Goal: Task Accomplishment & Management: Manage account settings

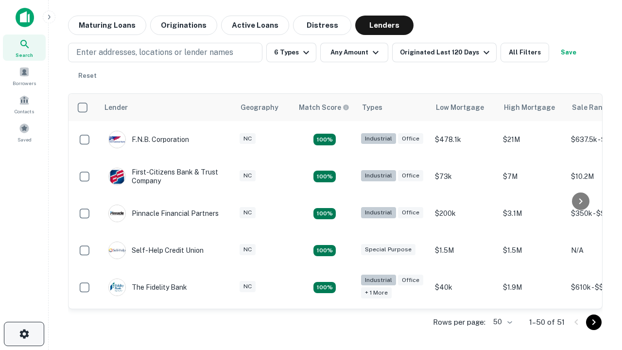
click at [24, 334] on icon "button" at bounding box center [24, 334] width 12 height 12
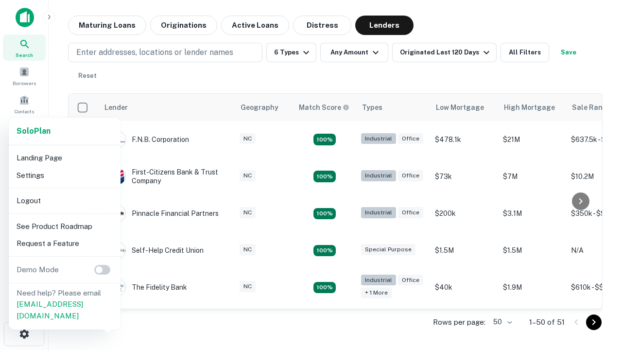
click at [64, 200] on li "Logout" at bounding box center [65, 200] width 104 height 17
